Goal: Download file/media

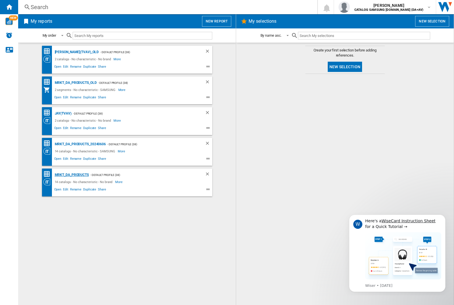
click at [72, 175] on div "MRKT_DA_PRODUCTS" at bounding box center [70, 174] width 35 height 7
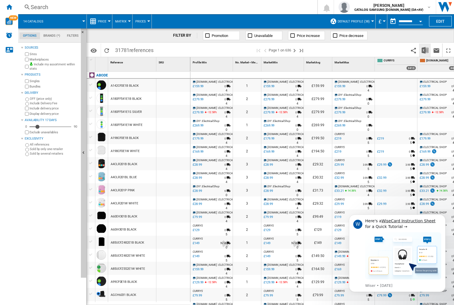
click at [425, 50] on img "Download in Excel" at bounding box center [425, 50] width 7 height 7
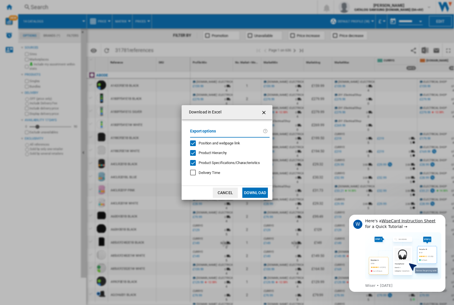
click at [216, 143] on span "Position and webpage link" at bounding box center [219, 143] width 41 height 4
click at [255, 193] on button "Download" at bounding box center [256, 192] width 26 height 10
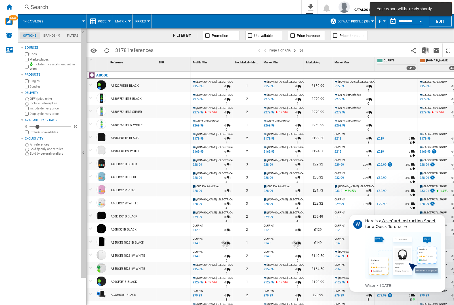
click at [175, 84] on div at bounding box center [173, 85] width 34 height 13
